Goal: Task Accomplishment & Management: Use online tool/utility

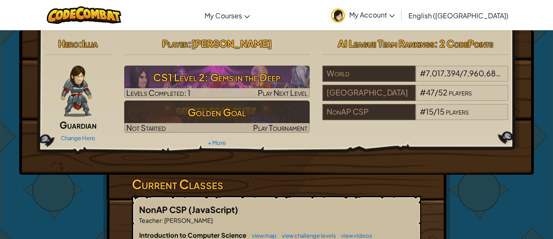
click at [0, 181] on div "Hero : Illia Guardian Change Hero Player : [PERSON_NAME] CS1 Level 2: Gems in t…" at bounding box center [276, 223] width 553 height 386
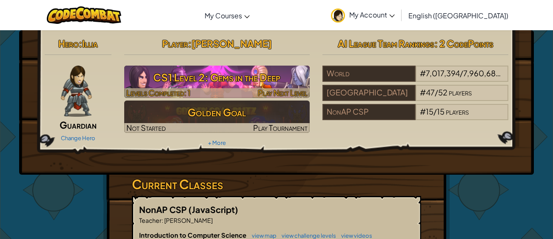
click at [202, 80] on h3 "CS1 Level 2: Gems in the Deep" at bounding box center [217, 77] width 186 height 19
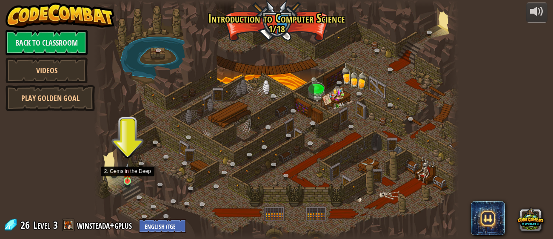
click at [129, 180] on img at bounding box center [127, 172] width 8 height 18
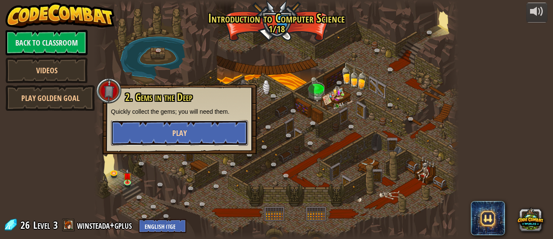
click at [197, 125] on button "Play" at bounding box center [179, 133] width 137 height 26
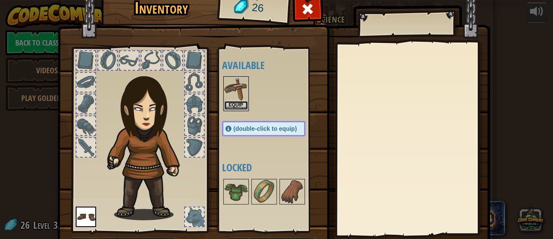
click at [234, 102] on button "Equip" at bounding box center [236, 105] width 24 height 9
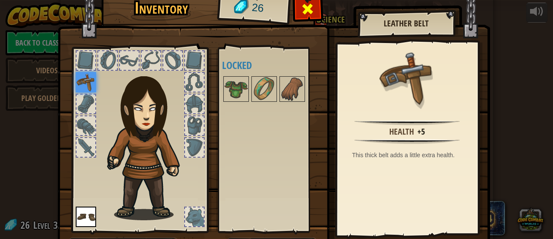
click at [306, 11] on span at bounding box center [308, 9] width 14 height 14
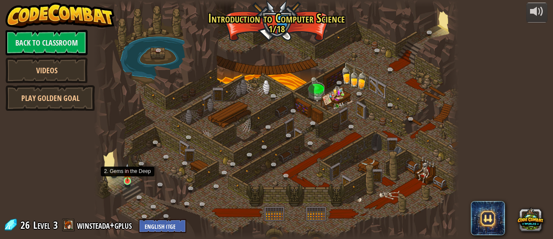
click at [128, 177] on img at bounding box center [127, 172] width 8 height 18
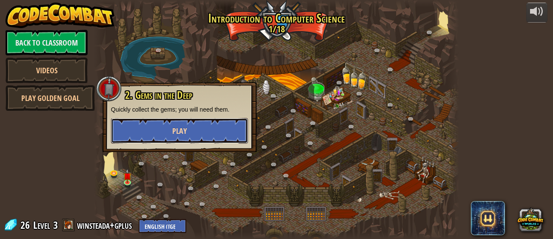
click at [193, 130] on button "Play" at bounding box center [179, 131] width 137 height 26
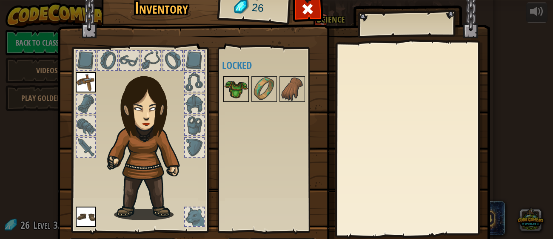
click at [244, 89] on img at bounding box center [236, 89] width 24 height 24
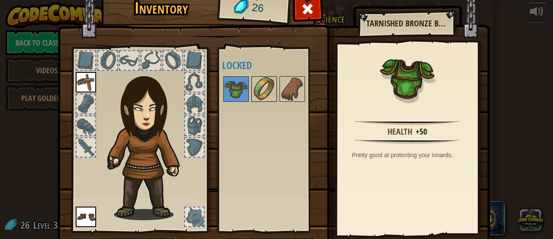
click at [257, 88] on img at bounding box center [264, 89] width 24 height 24
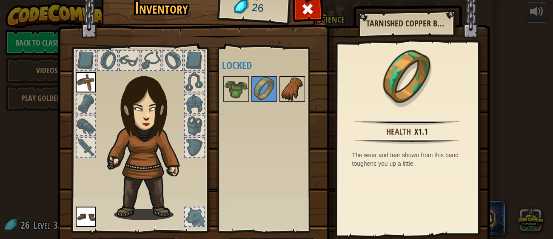
click at [291, 97] on img at bounding box center [292, 89] width 24 height 24
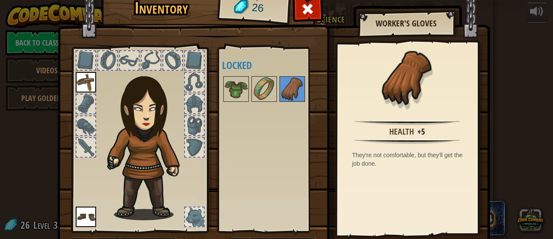
click at [405, 21] on h2 "Worker's Gloves" at bounding box center [406, 23] width 80 height 9
click at [313, 6] on span at bounding box center [308, 9] width 14 height 14
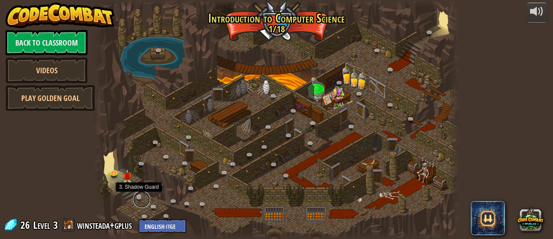
click at [137, 198] on link at bounding box center [141, 199] width 17 height 17
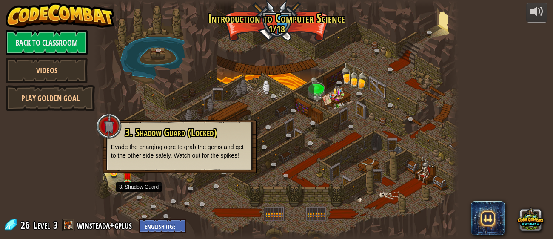
click at [208, 187] on div at bounding box center [276, 119] width 365 height 239
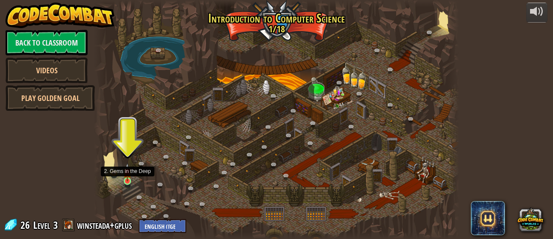
click at [127, 181] on img at bounding box center [127, 172] width 8 height 18
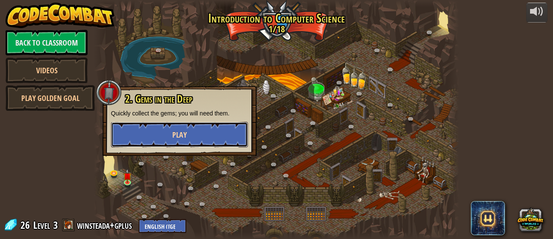
click at [145, 133] on button "Play" at bounding box center [179, 135] width 137 height 26
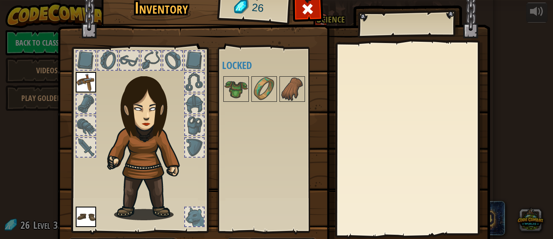
click at [93, 217] on img at bounding box center [86, 216] width 20 height 20
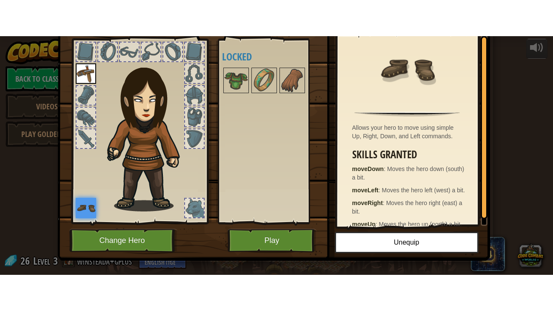
scroll to position [54, 0]
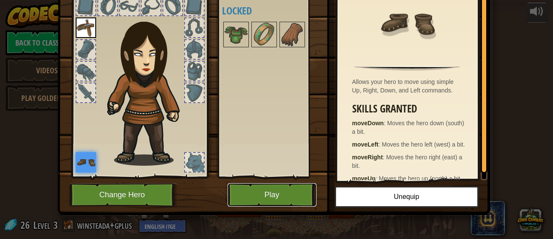
click at [271, 199] on button "Play" at bounding box center [272, 194] width 89 height 23
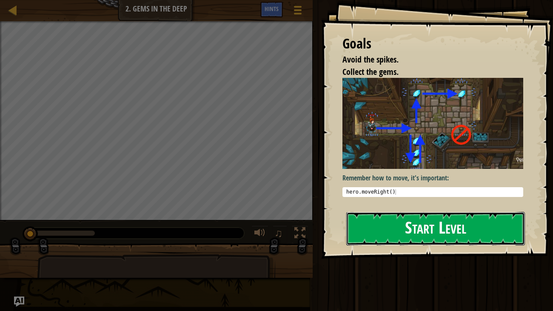
click at [406, 226] on button "Start Level" at bounding box center [435, 229] width 179 height 34
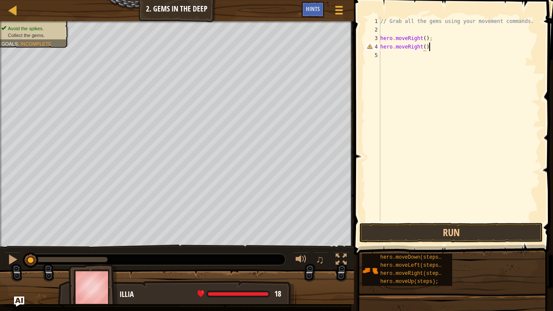
scroll to position [4, 3]
type textarea "hero.moveRight();"
click at [433, 227] on button "Run" at bounding box center [450, 233] width 183 height 20
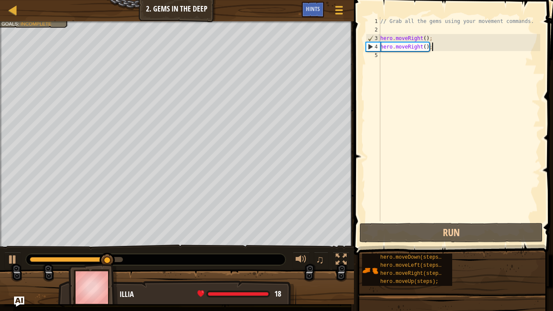
click at [388, 57] on div "// Grab all the gems using your movement commands. hero . moveRight ( ) ; hero …" at bounding box center [460, 127] width 162 height 221
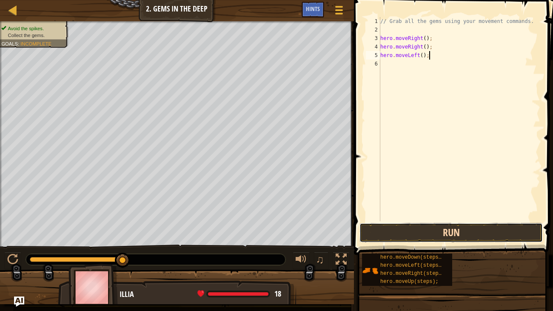
click at [439, 231] on button "Run" at bounding box center [450, 233] width 183 height 20
click at [394, 232] on button "Run" at bounding box center [450, 233] width 183 height 20
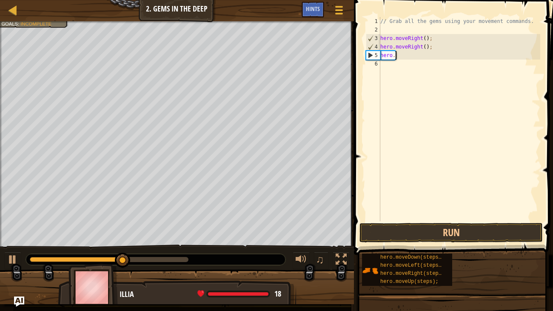
scroll to position [4, 0]
type textarea "h"
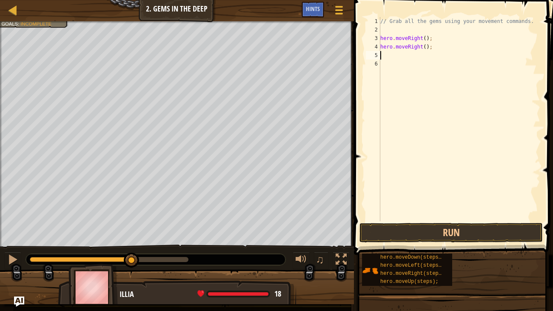
click at [438, 54] on div "// Grab all the gems using your movement commands. hero . moveRight ( ) ; hero …" at bounding box center [460, 127] width 162 height 221
click at [437, 50] on div "// Grab all the gems using your movement commands. hero . moveRight ( ) ; hero …" at bounding box center [460, 127] width 162 height 221
type textarea "hero.moveDown();"
click at [406, 237] on button "Run" at bounding box center [450, 233] width 183 height 20
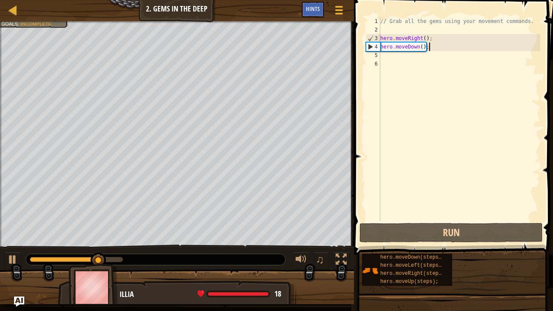
click at [387, 54] on div "// Grab all the gems using your movement commands. hero . moveRight ( ) ; hero …" at bounding box center [460, 127] width 162 height 221
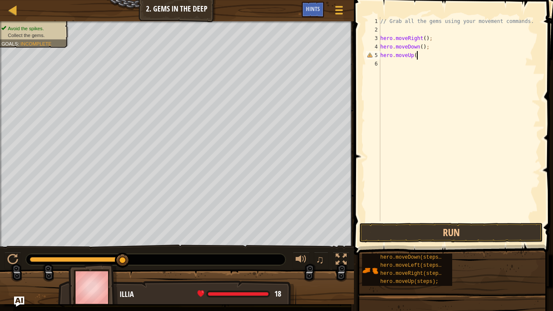
scroll to position [4, 3]
type textarea "hero.moveUp();"
click at [391, 62] on div "// Grab all the gems using your movement commands. hero . moveRight ( ) ; hero …" at bounding box center [460, 127] width 162 height 221
type textarea "hero.moveUp();"
click at [380, 71] on div "7" at bounding box center [373, 72] width 14 height 9
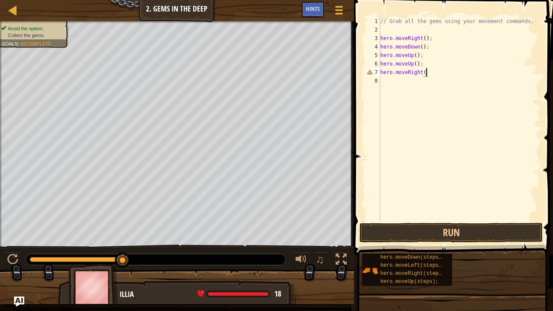
scroll to position [4, 3]
type textarea "hero.moveRight();"
click at [419, 228] on button "Run" at bounding box center [450, 233] width 183 height 20
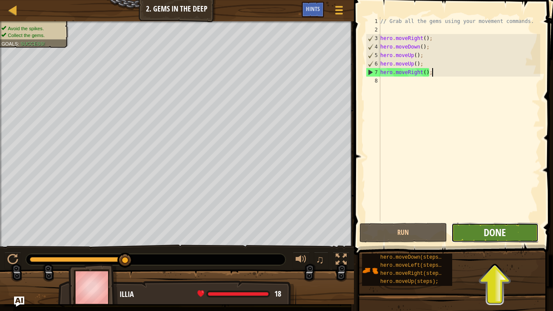
click at [500, 238] on span "Done" at bounding box center [495, 232] width 22 height 14
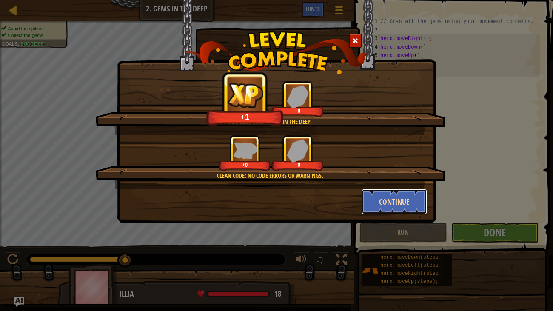
click at [417, 203] on button "Continue" at bounding box center [395, 202] width 66 height 26
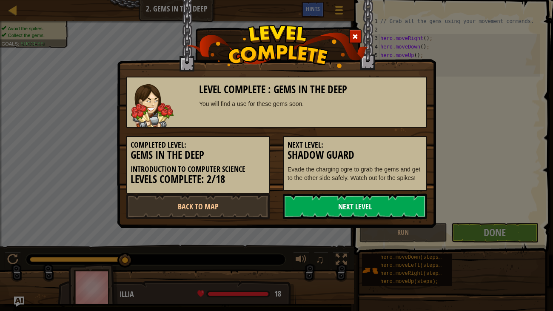
click at [368, 202] on link "Next Level" at bounding box center [355, 207] width 144 height 26
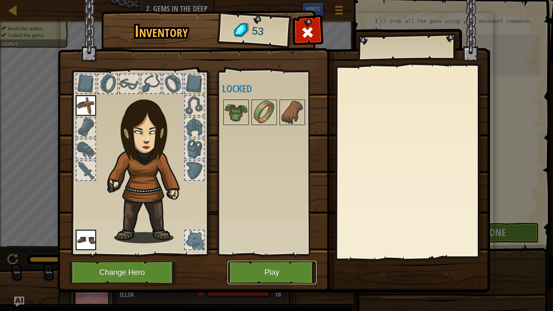
click at [268, 238] on button "Play" at bounding box center [272, 272] width 89 height 23
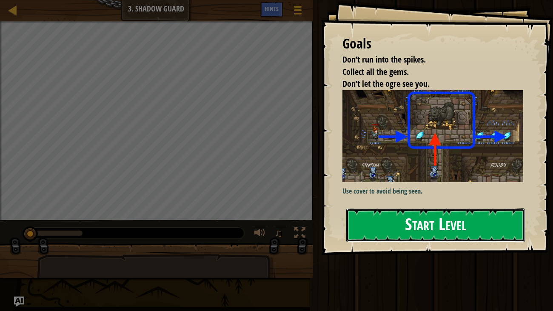
click at [388, 229] on button "Start Level" at bounding box center [435, 225] width 179 height 34
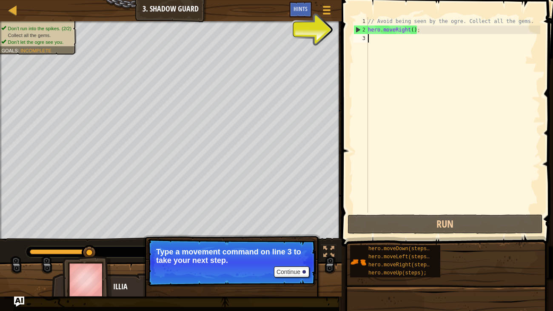
click at [379, 29] on div "// Avoid being seen by the ogre. Collect all the gems. hero . moveRight ( ) ;" at bounding box center [453, 123] width 174 height 213
click at [357, 29] on div "2" at bounding box center [361, 30] width 14 height 9
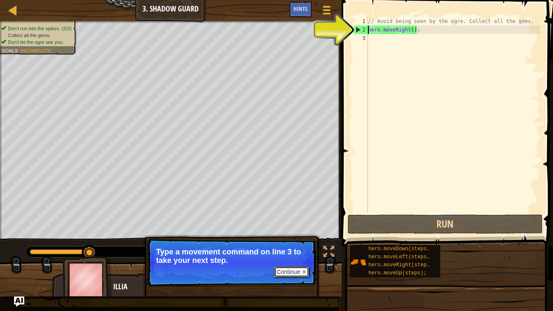
click at [290, 238] on button "Continue" at bounding box center [291, 271] width 35 height 11
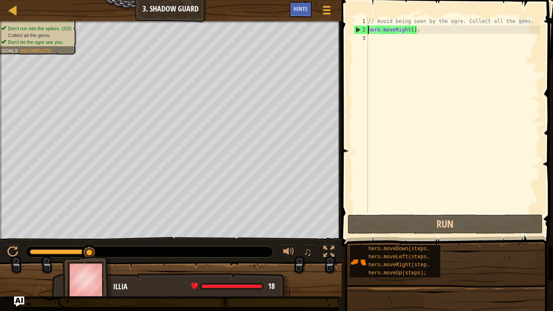
click at [359, 29] on div "2" at bounding box center [361, 30] width 14 height 9
type textarea "hero.moveRight();"
click at [359, 29] on div "2" at bounding box center [361, 30] width 14 height 9
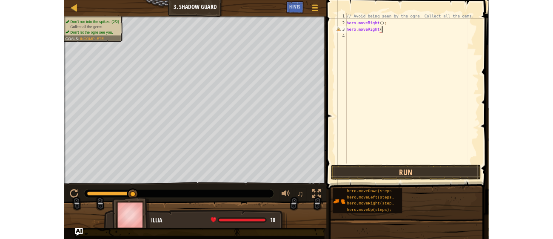
scroll to position [4, 3]
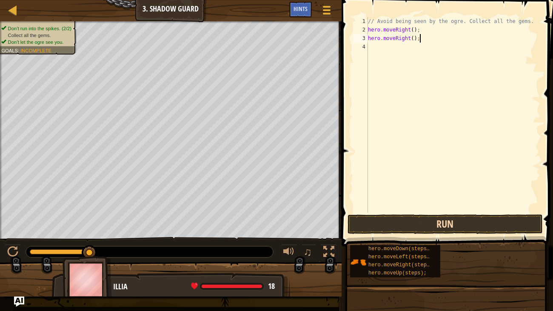
type textarea "hero.moveRight();"
